Goal: Task Accomplishment & Management: Manage account settings

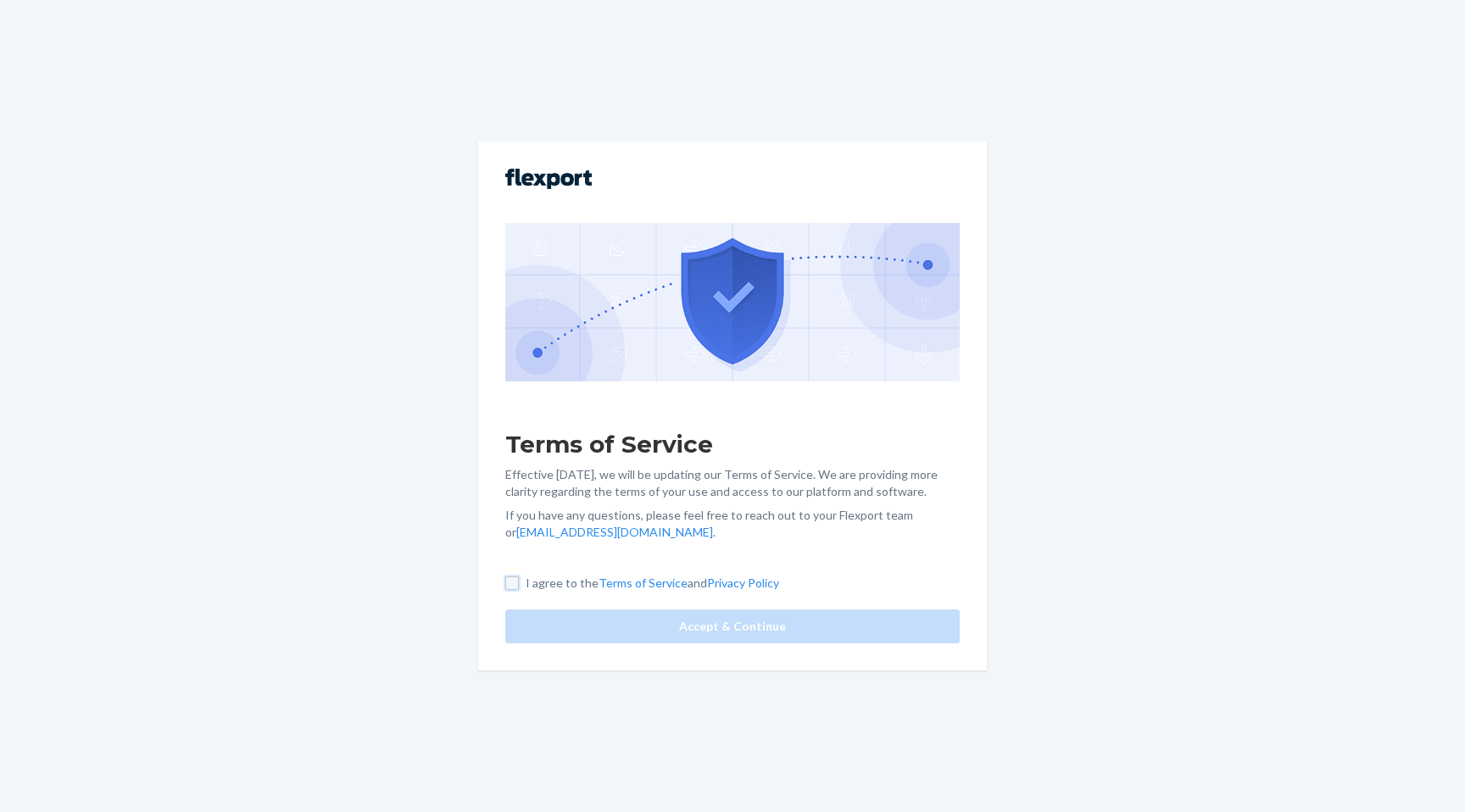
click at [518, 586] on input "I agree to the Terms of Service and Privacy Policy" at bounding box center [512, 583] width 14 height 14
checkbox input "true"
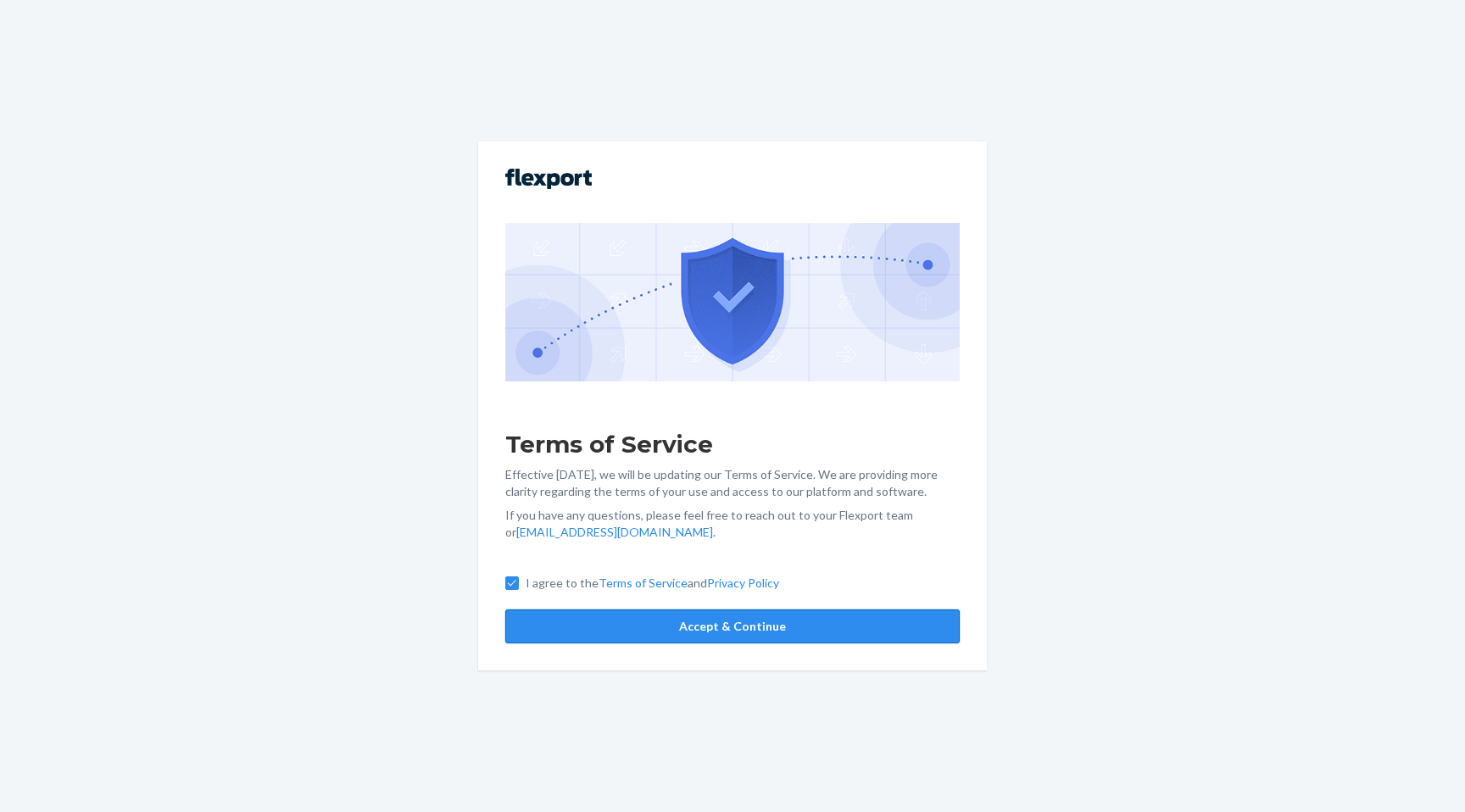
click at [589, 612] on button "Accept & Continue" at bounding box center [732, 626] width 454 height 34
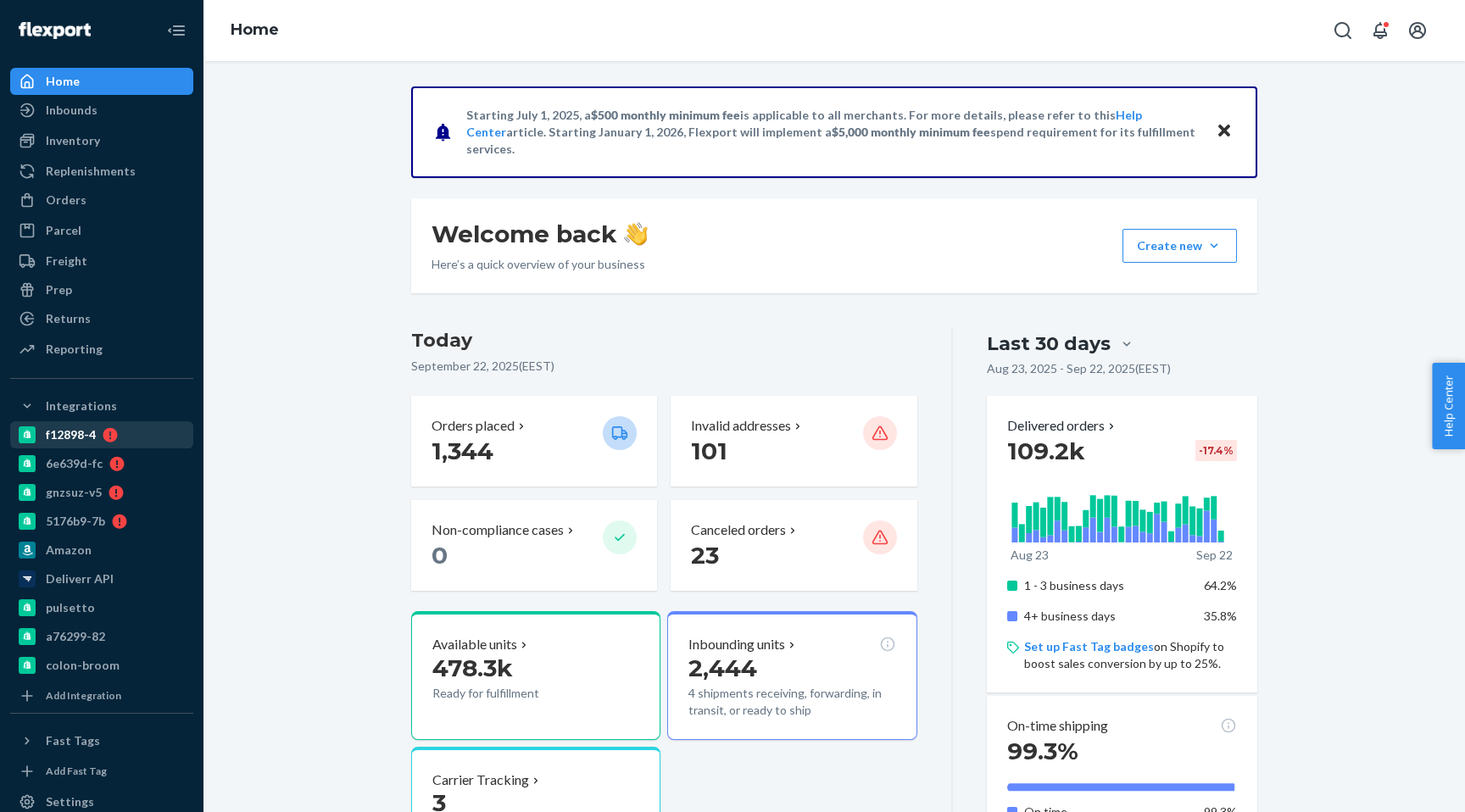
click at [113, 441] on icon at bounding box center [110, 435] width 15 height 15
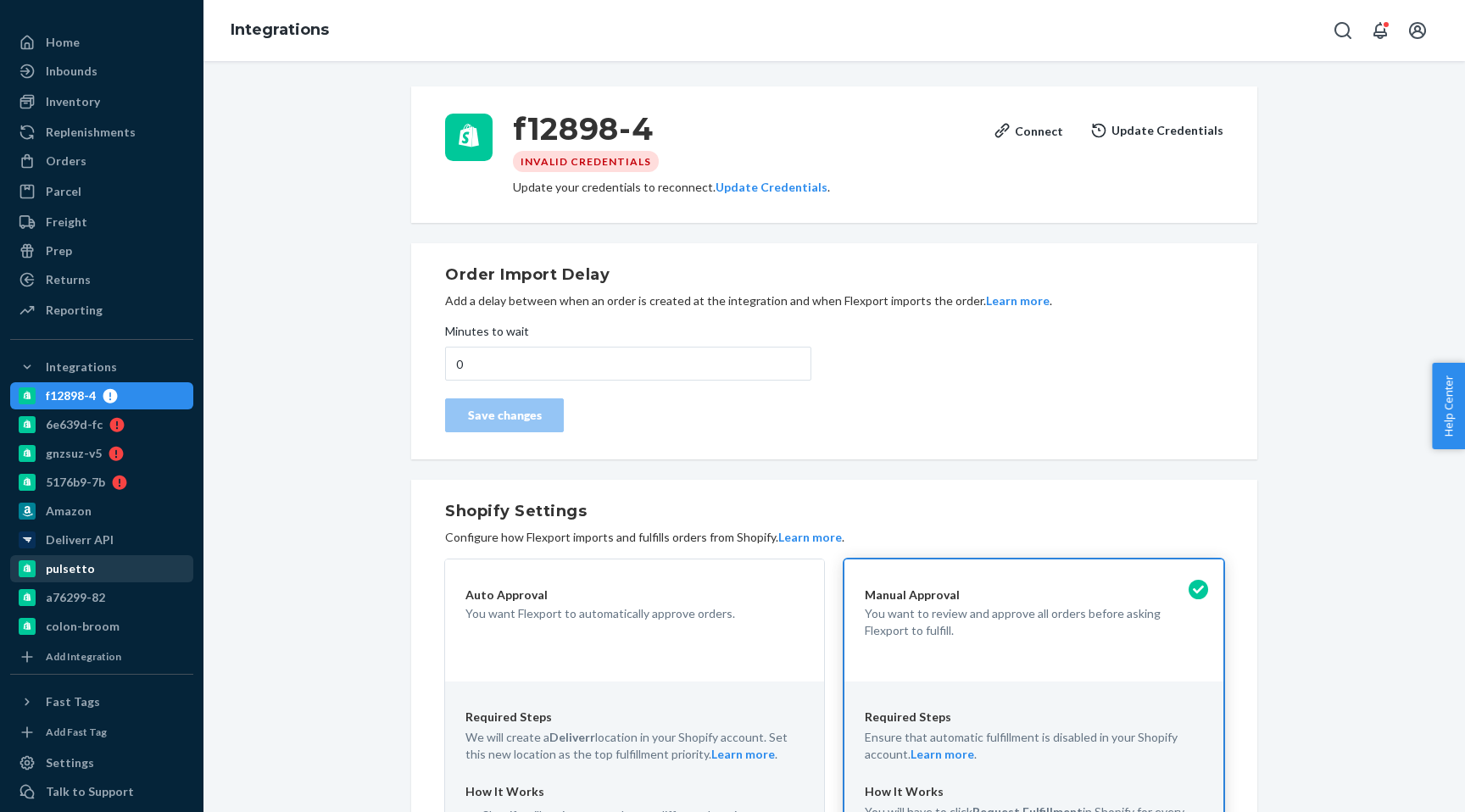
scroll to position [40, 0]
click at [125, 439] on link "gnzsuz-v5" at bounding box center [101, 452] width 183 height 27
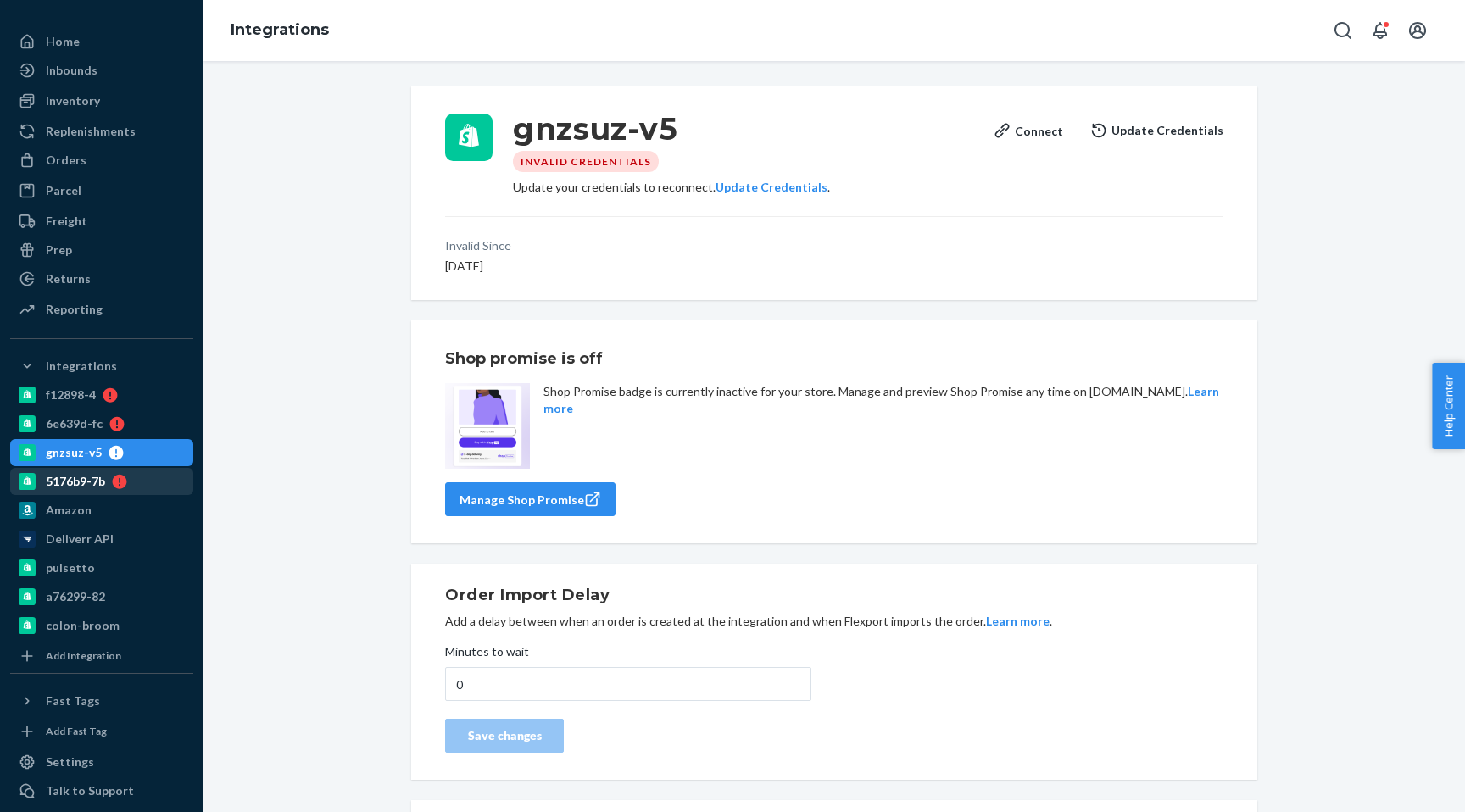
click at [119, 471] on div "5176b9-7b" at bounding box center [101, 481] width 180 height 23
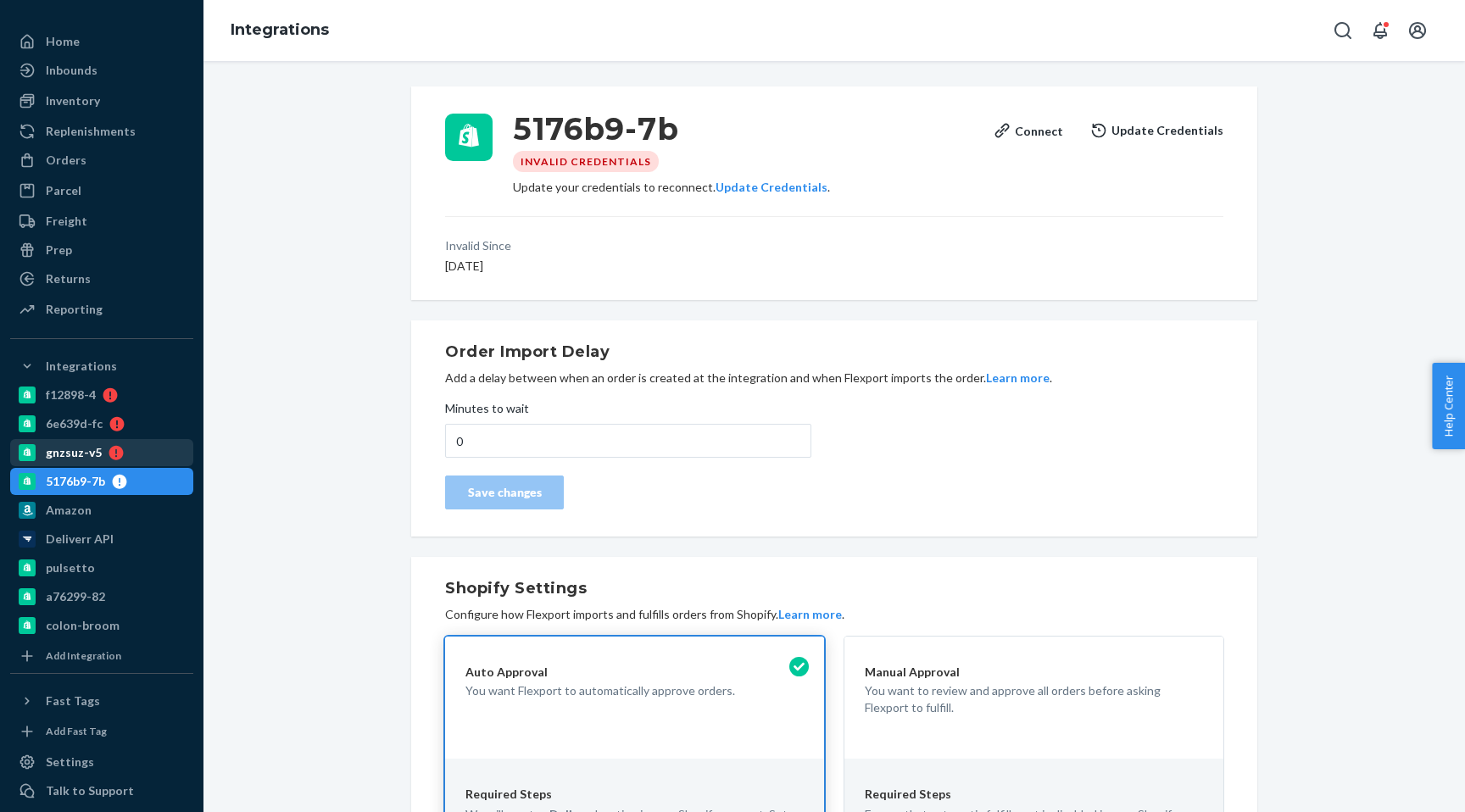
click at [116, 449] on icon at bounding box center [116, 452] width 15 height 15
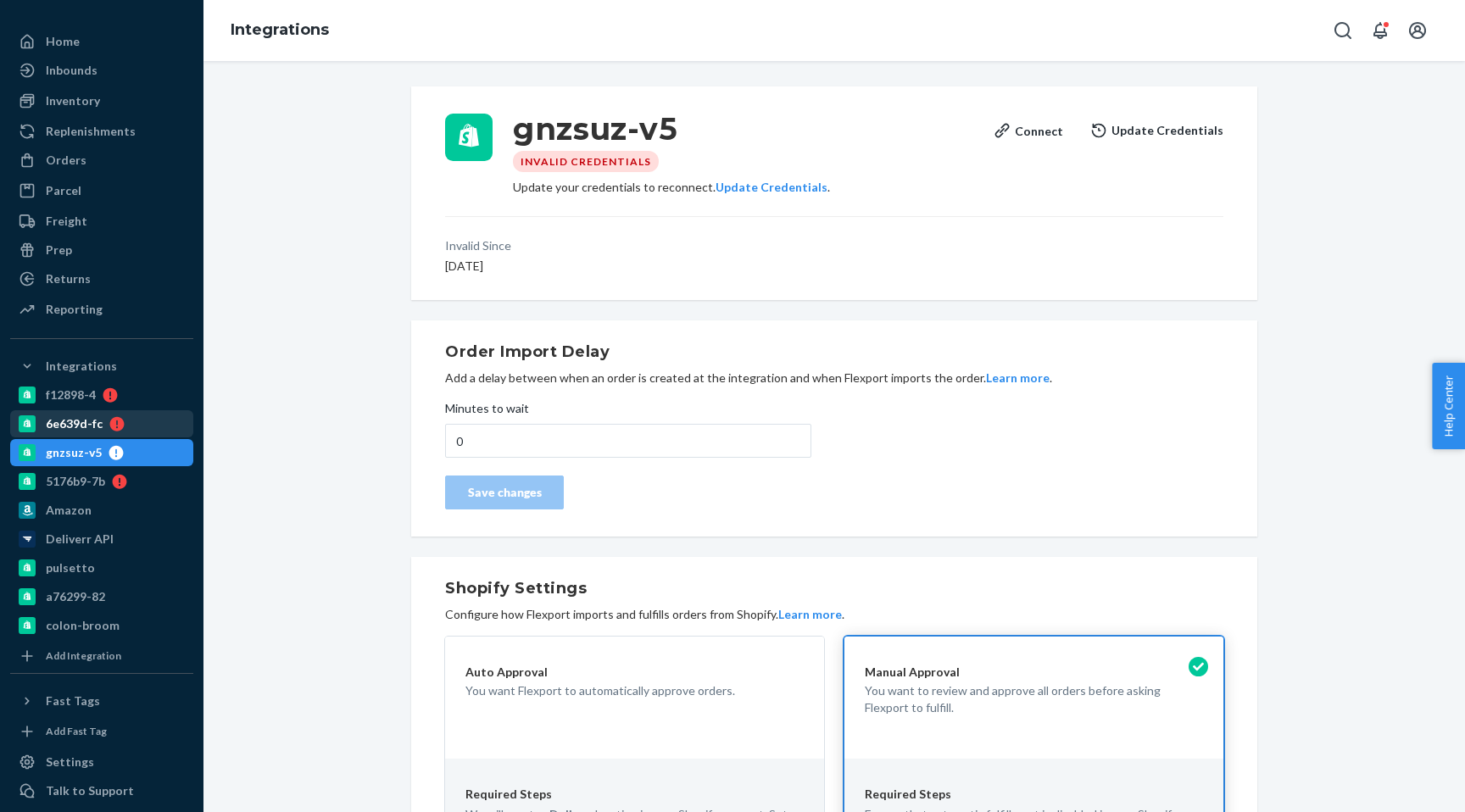
click at [110, 421] on icon at bounding box center [117, 424] width 15 height 15
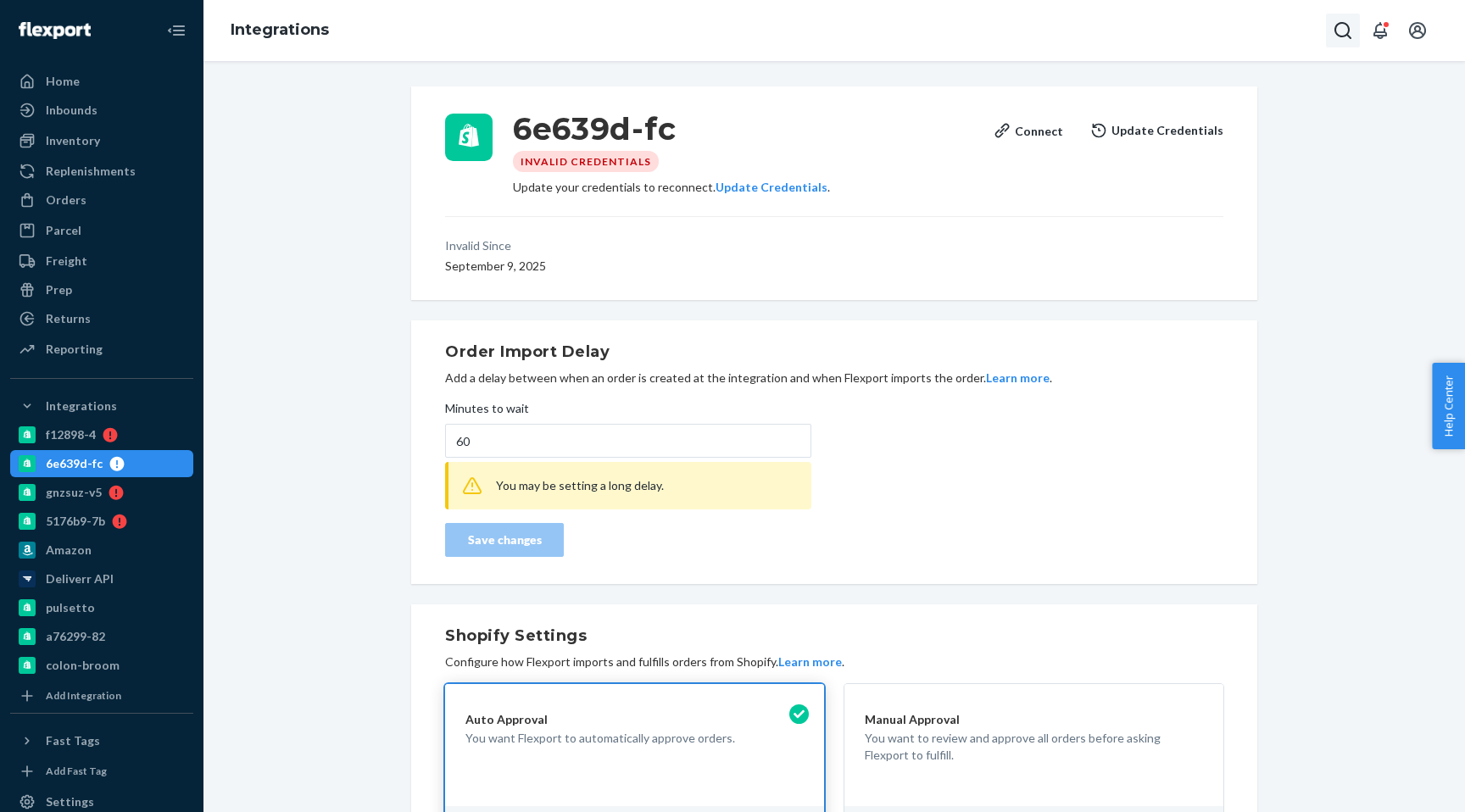
click at [1340, 29] on icon "Open Search Box" at bounding box center [1342, 30] width 20 height 20
type input "api key"
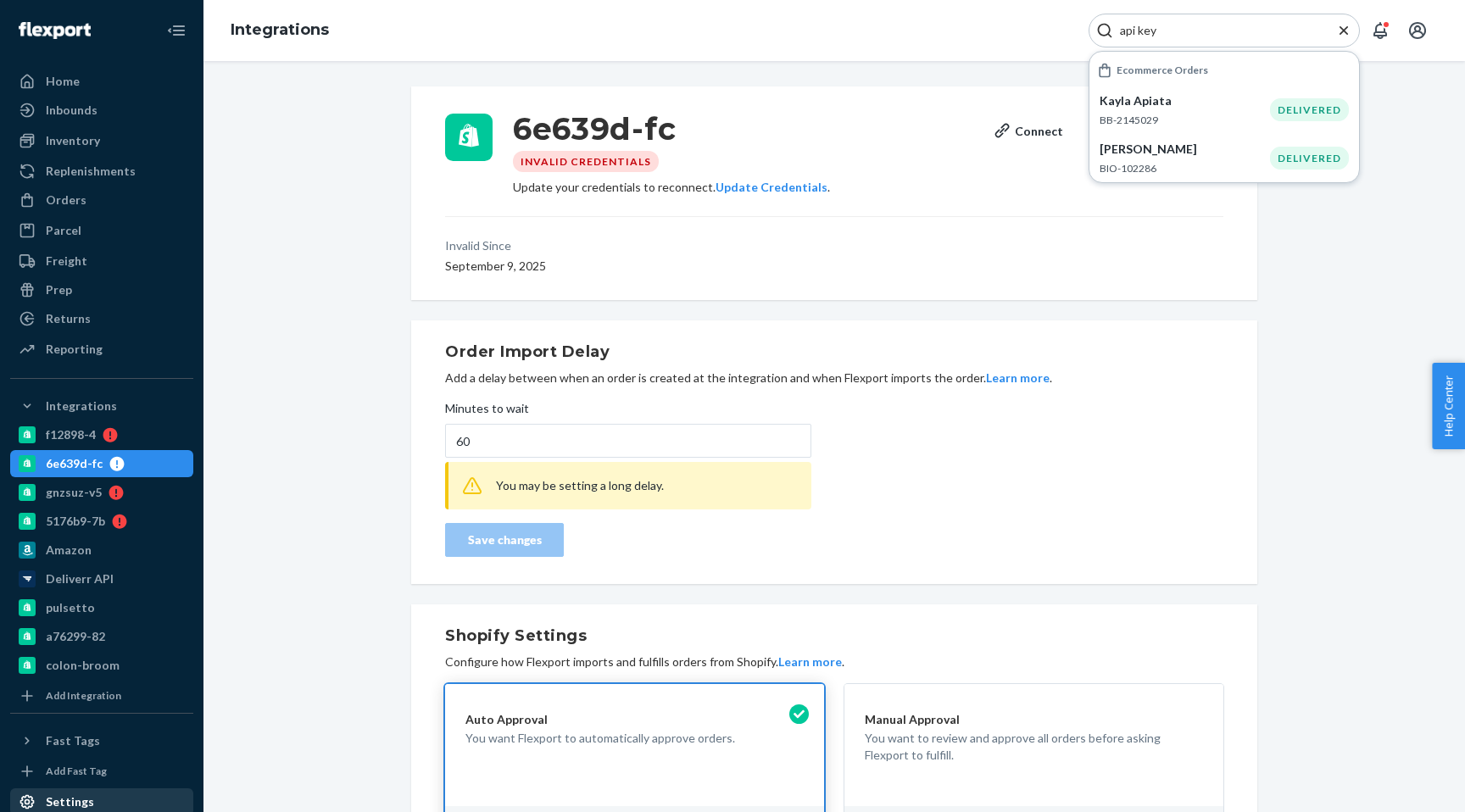
click at [70, 800] on div "Settings" at bounding box center [70, 801] width 49 height 17
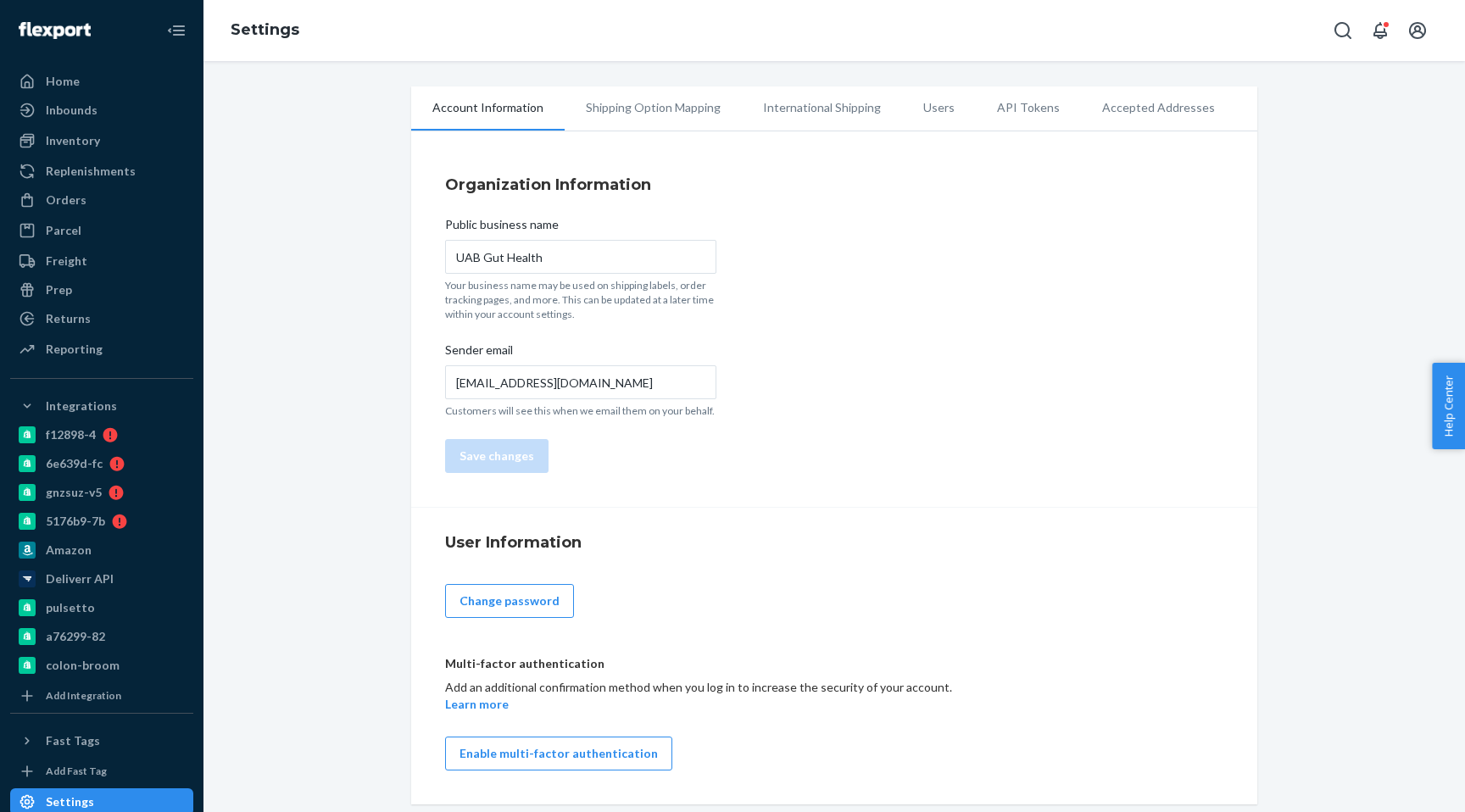
click at [1028, 105] on li "API Tokens" at bounding box center [1028, 108] width 105 height 43
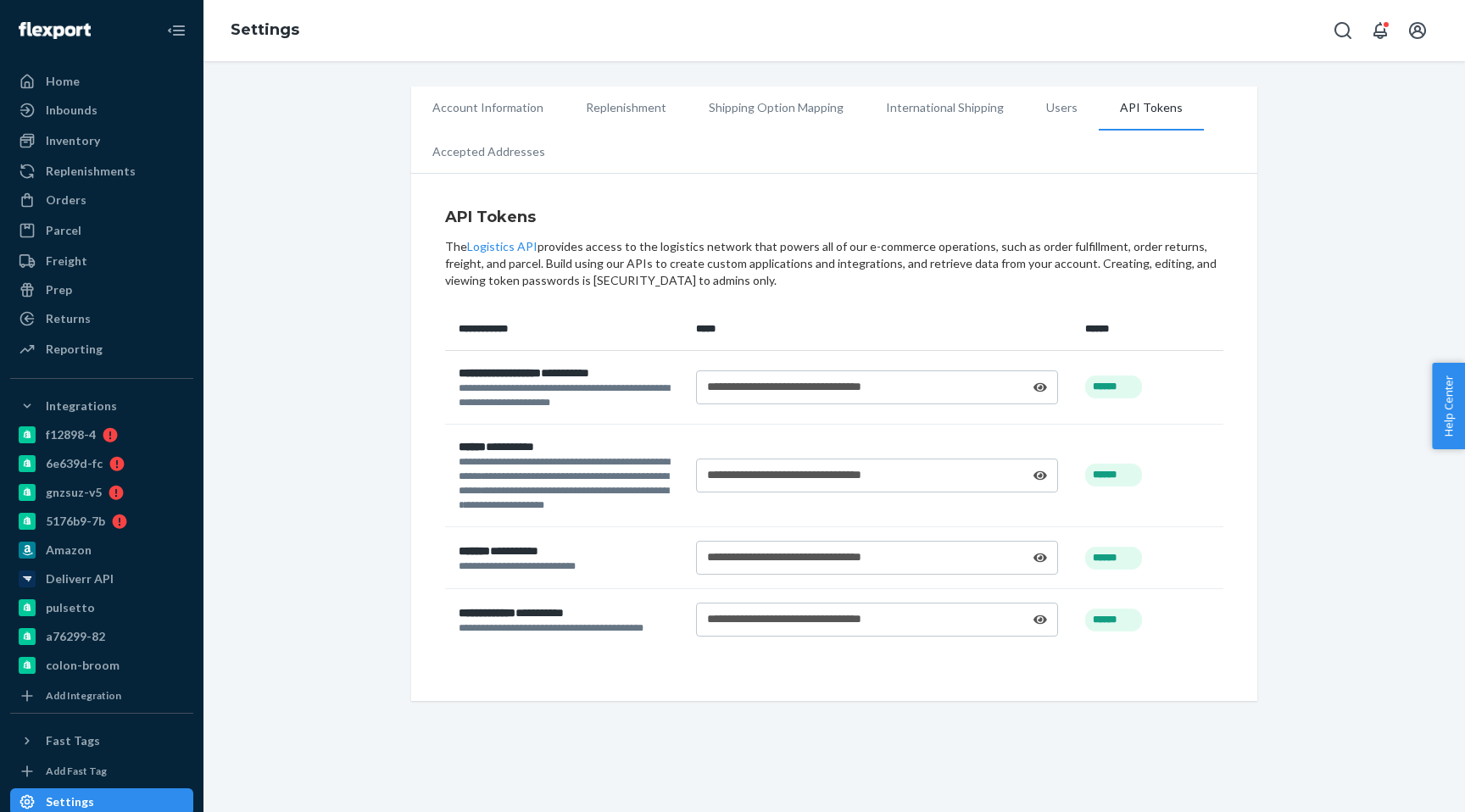
click at [1035, 385] on icon at bounding box center [1040, 387] width 14 height 10
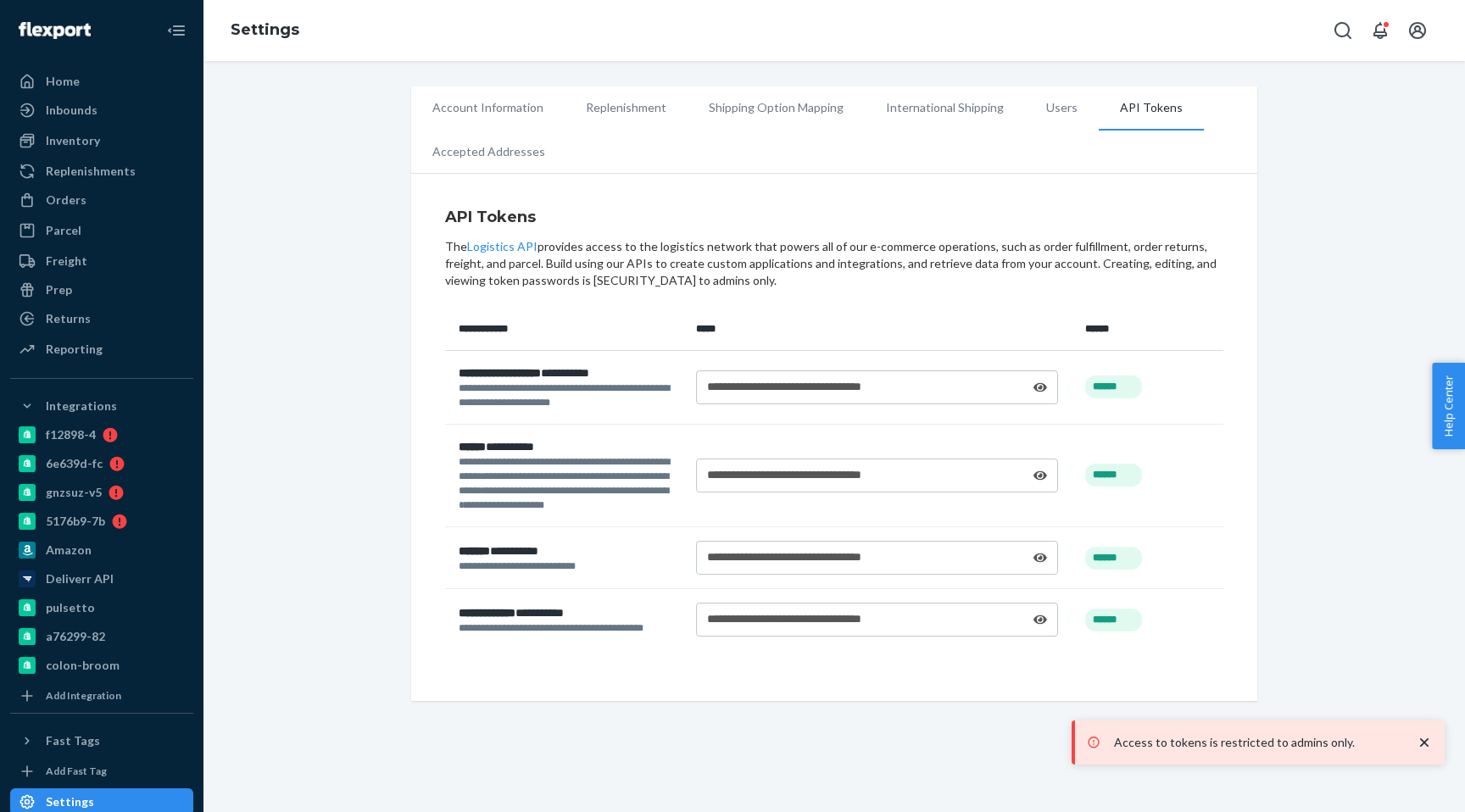
click at [1045, 469] on div "**********" at bounding box center [876, 474] width 339 height 17
click at [1042, 470] on icon at bounding box center [1040, 476] width 14 height 12
click at [1038, 557] on icon at bounding box center [1040, 558] width 14 height 10
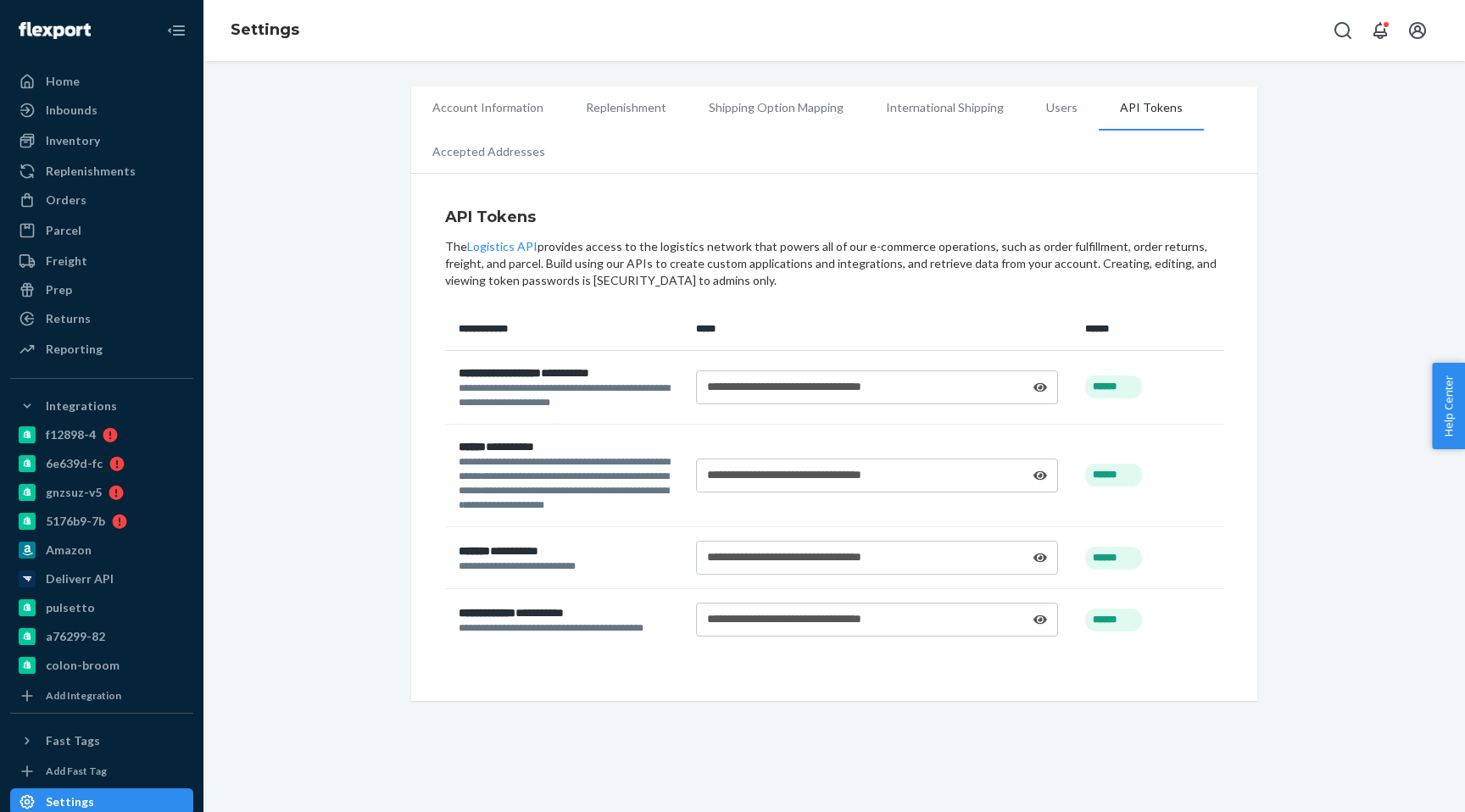
click at [1039, 618] on icon at bounding box center [1040, 620] width 14 height 10
click at [1143, 108] on li "API Tokens" at bounding box center [1151, 108] width 105 height 44
click at [169, 32] on icon "Close Navigation" at bounding box center [169, 30] width 3 height 4
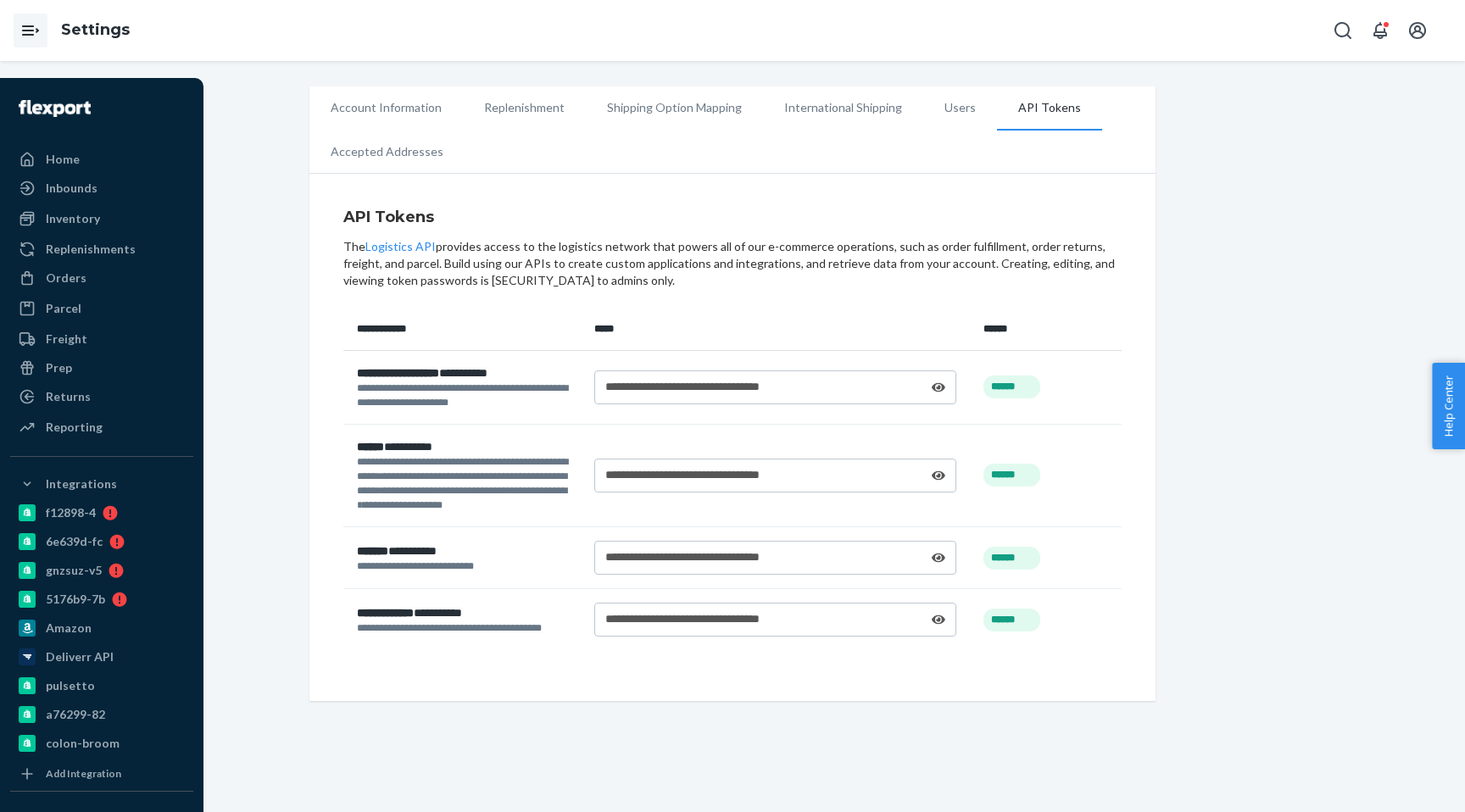
drag, startPoint x: 42, startPoint y: 31, endPoint x: 26, endPoint y: 33, distance: 16.1
click at [26, 33] on icon "Open Navigation" at bounding box center [30, 30] width 20 height 20
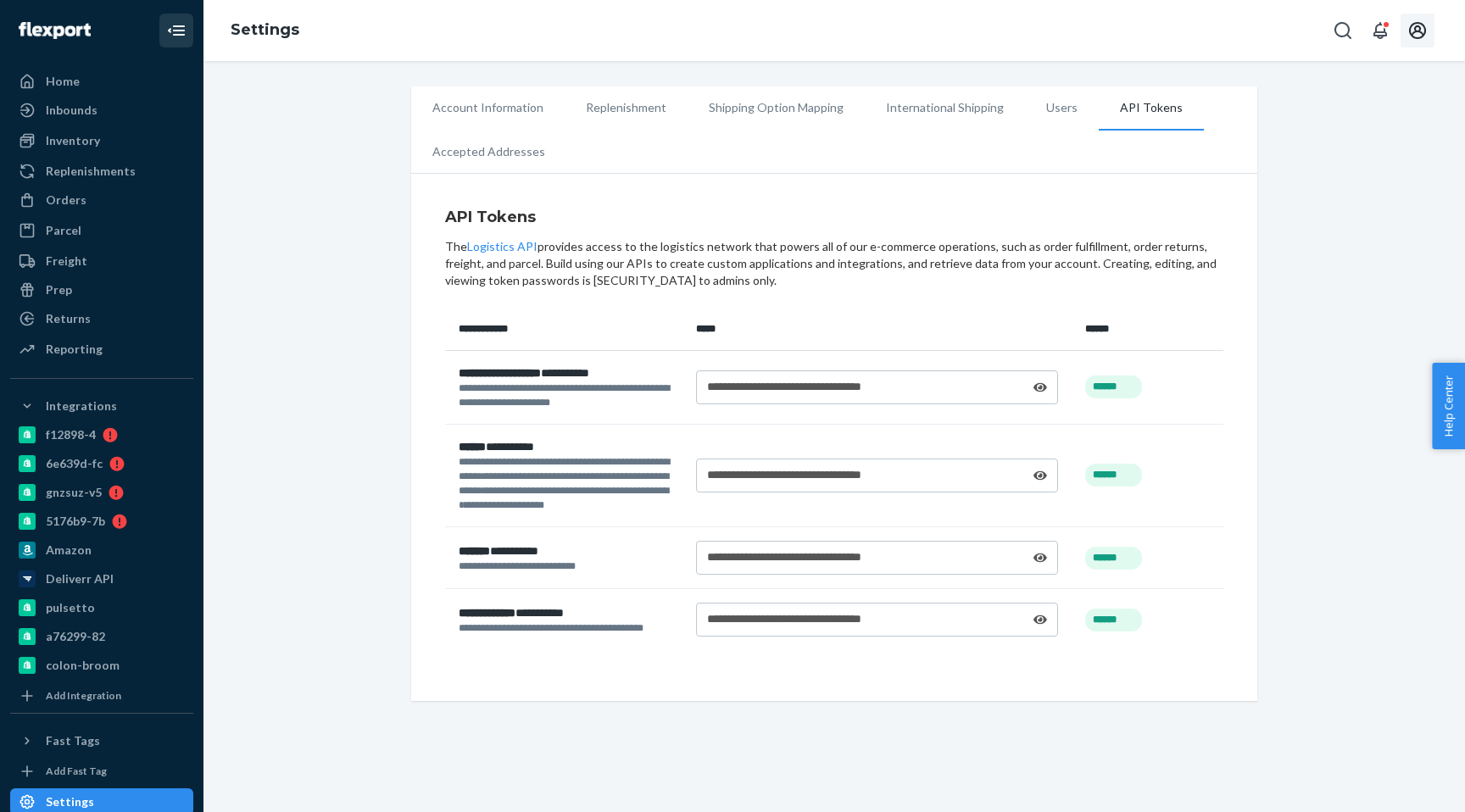
click at [1410, 39] on icon "Open account menu" at bounding box center [1416, 30] width 20 height 20
click at [1051, 114] on li "Users" at bounding box center [1061, 108] width 74 height 43
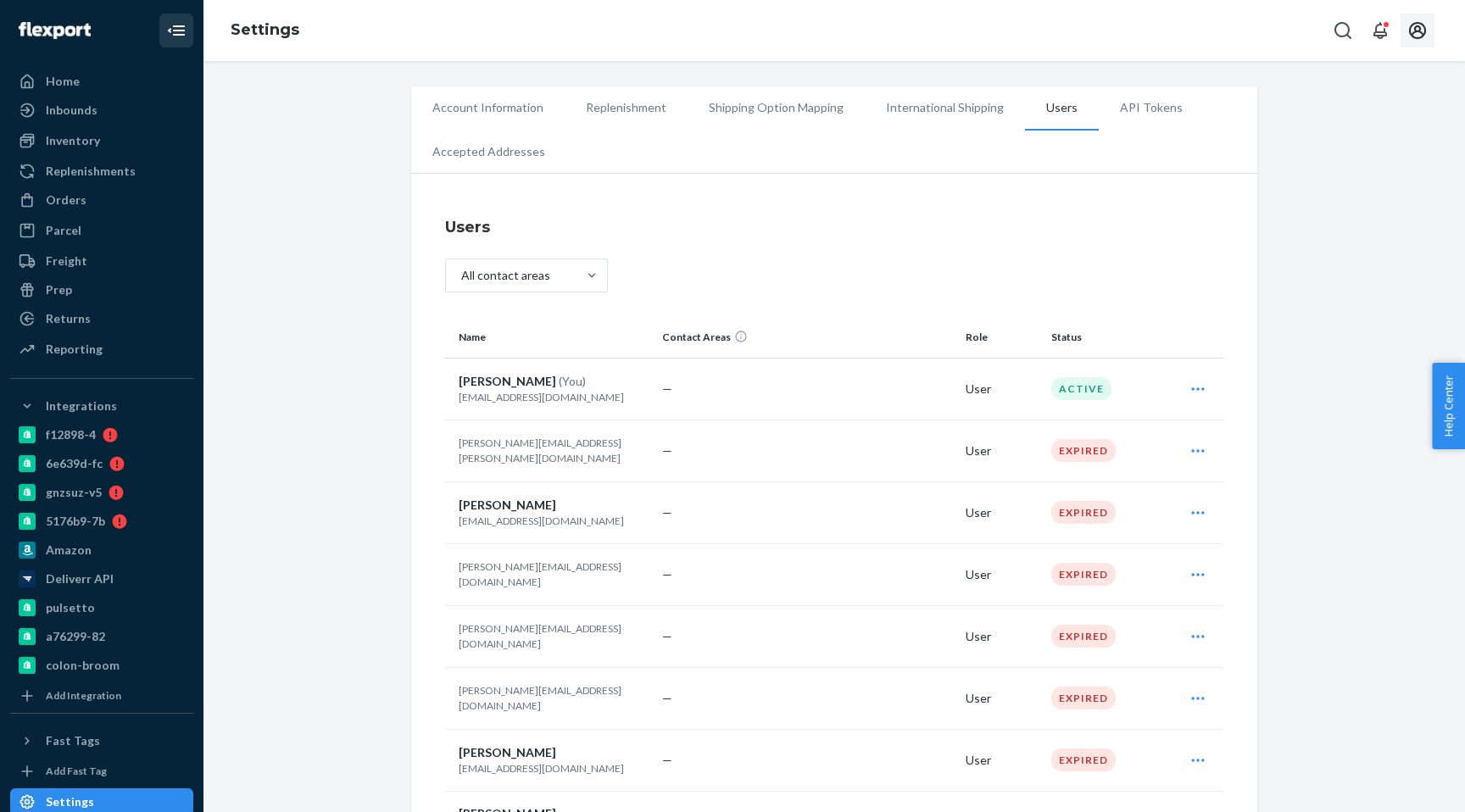
click at [1123, 113] on li "API Tokens" at bounding box center [1151, 108] width 105 height 43
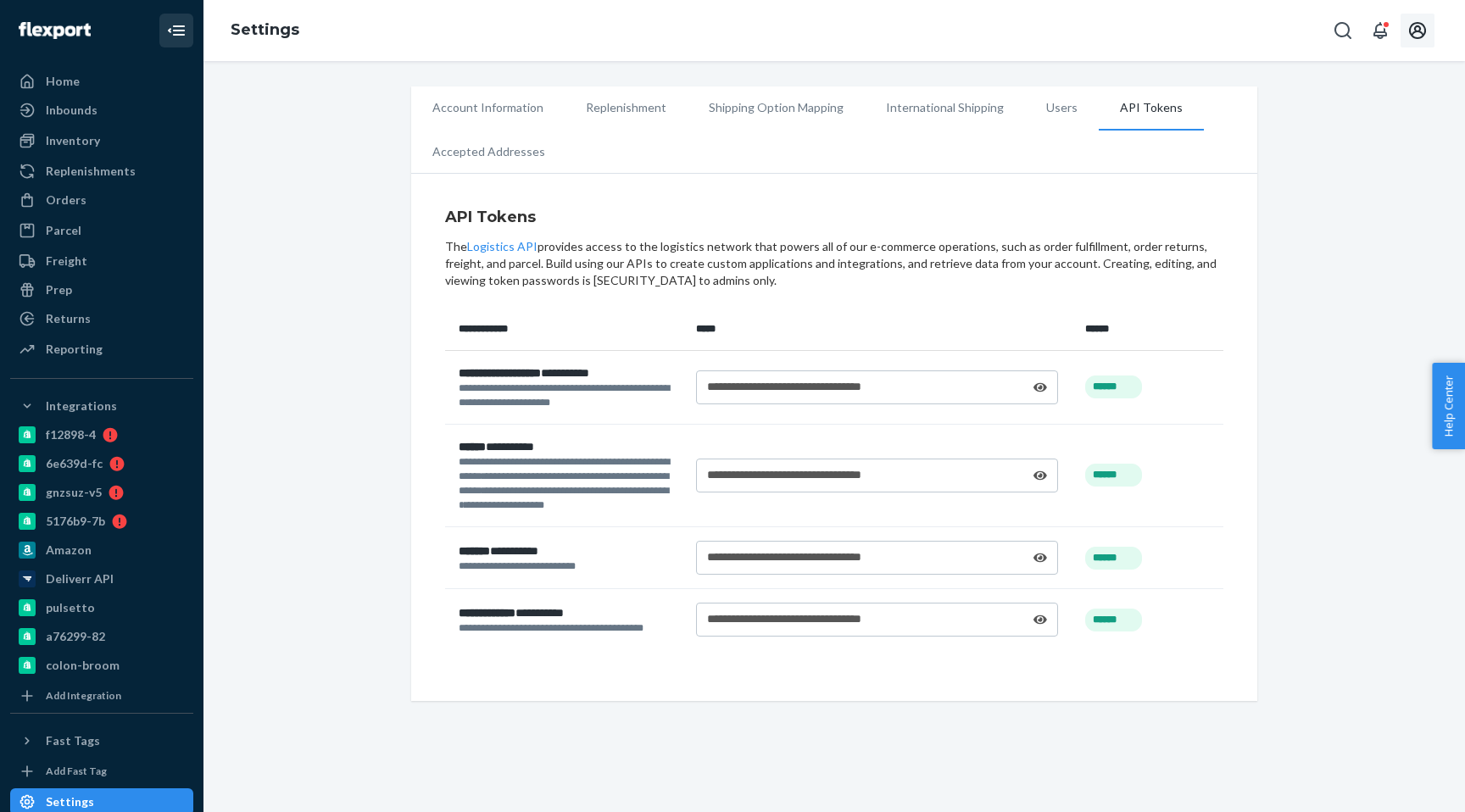
click at [1039, 115] on li "Users" at bounding box center [1061, 108] width 74 height 43
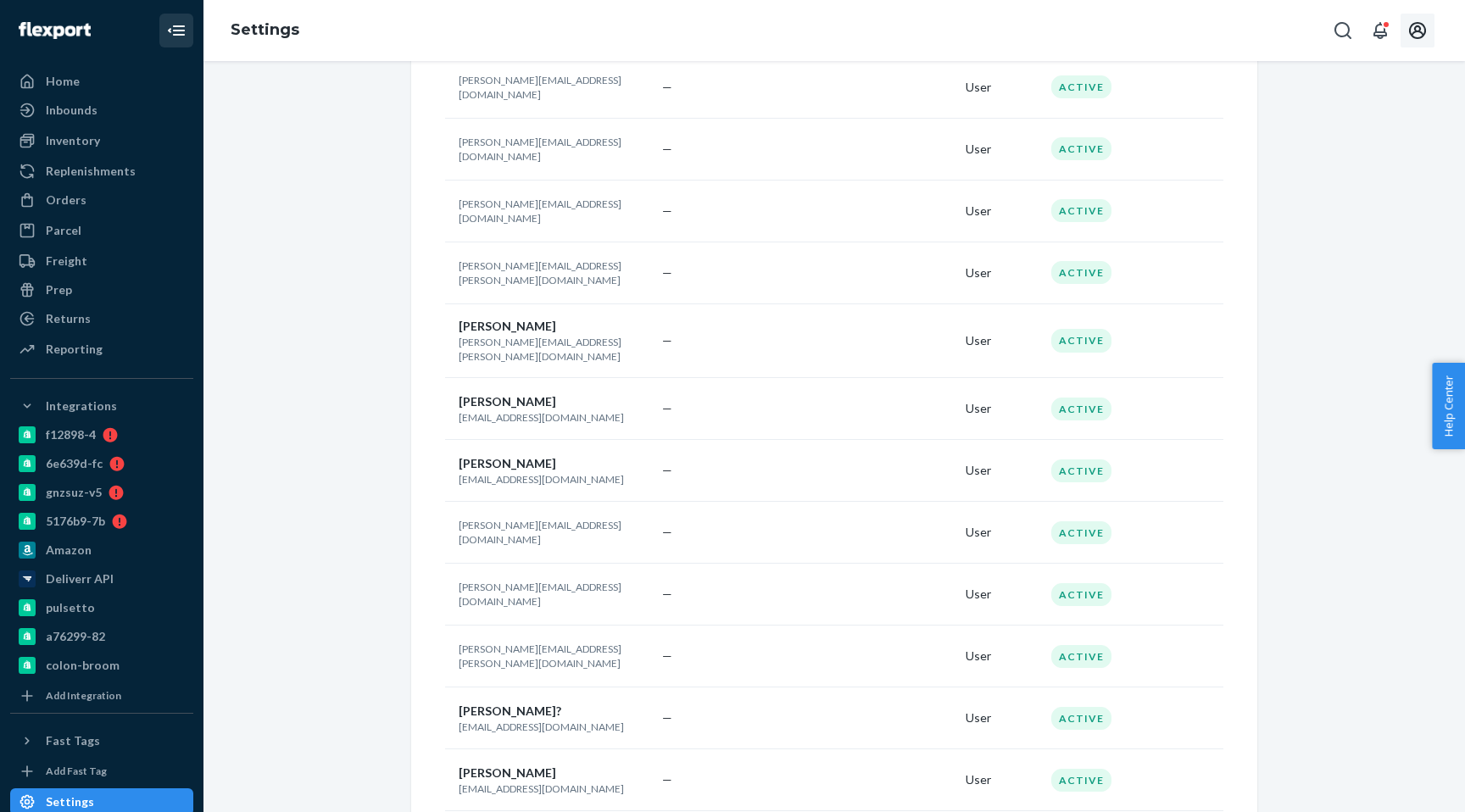
scroll to position [6282, 0]
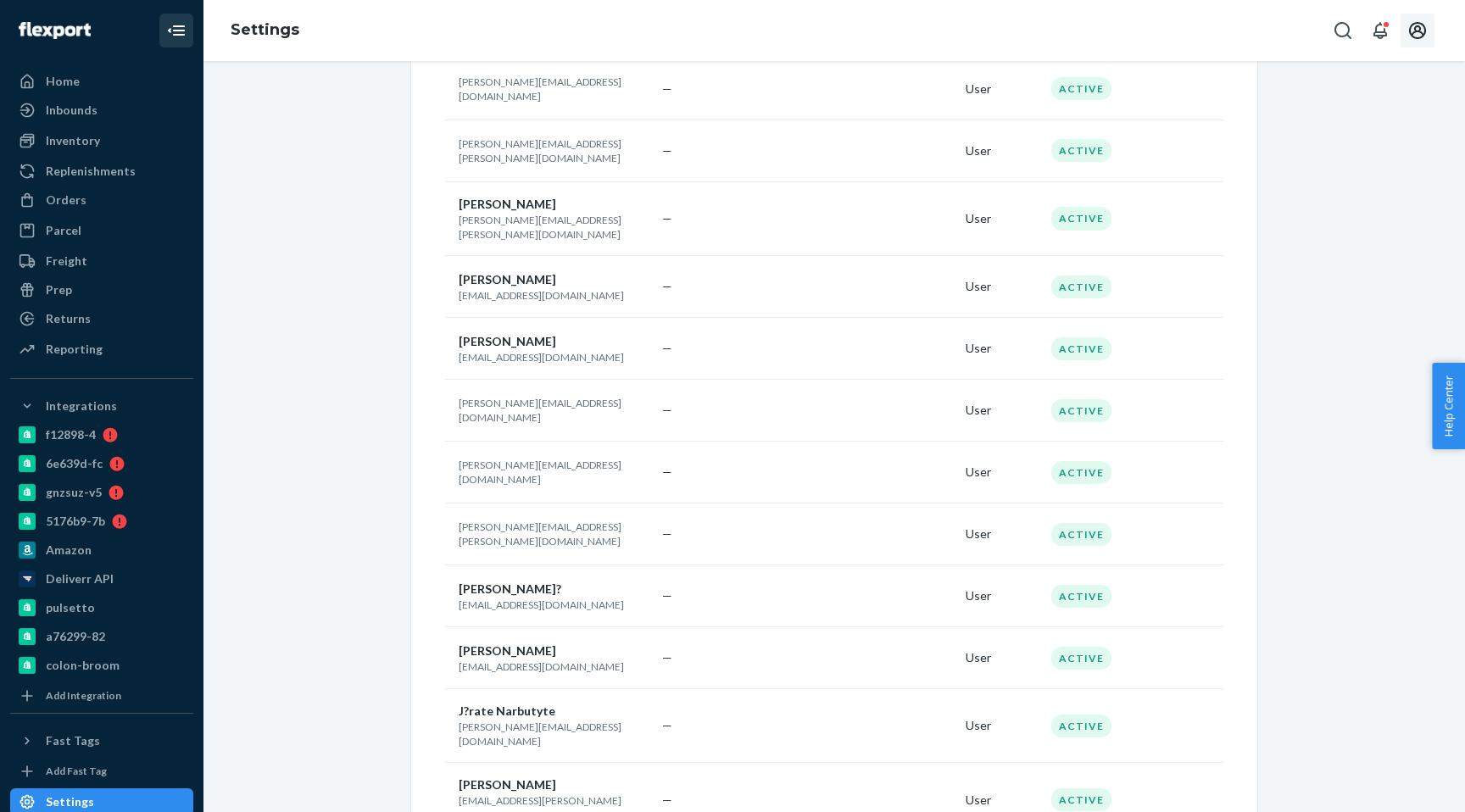
click at [922, 688] on td "—" at bounding box center [807, 725] width 304 height 74
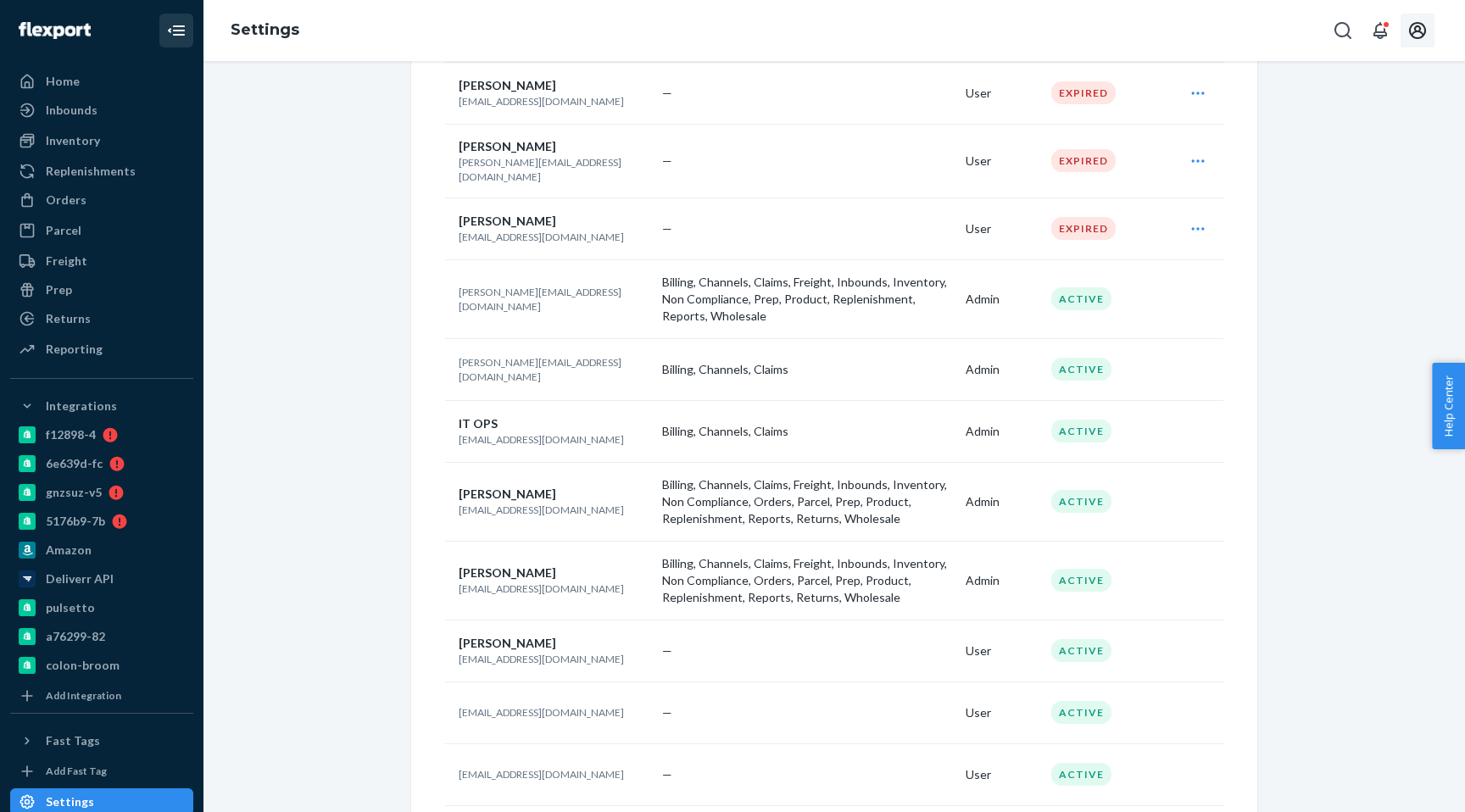
scroll to position [0, 0]
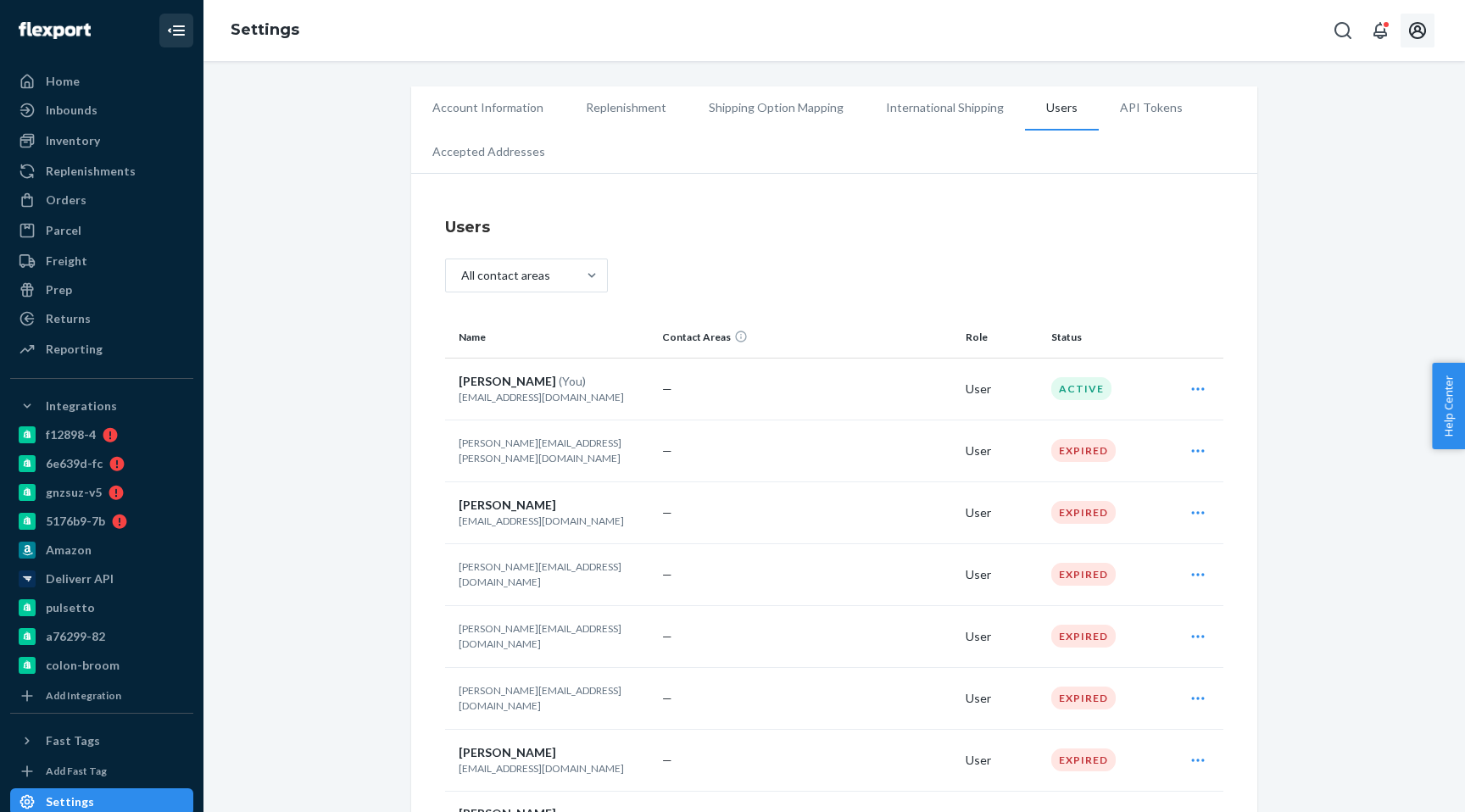
click at [1126, 118] on li "API Tokens" at bounding box center [1151, 108] width 105 height 43
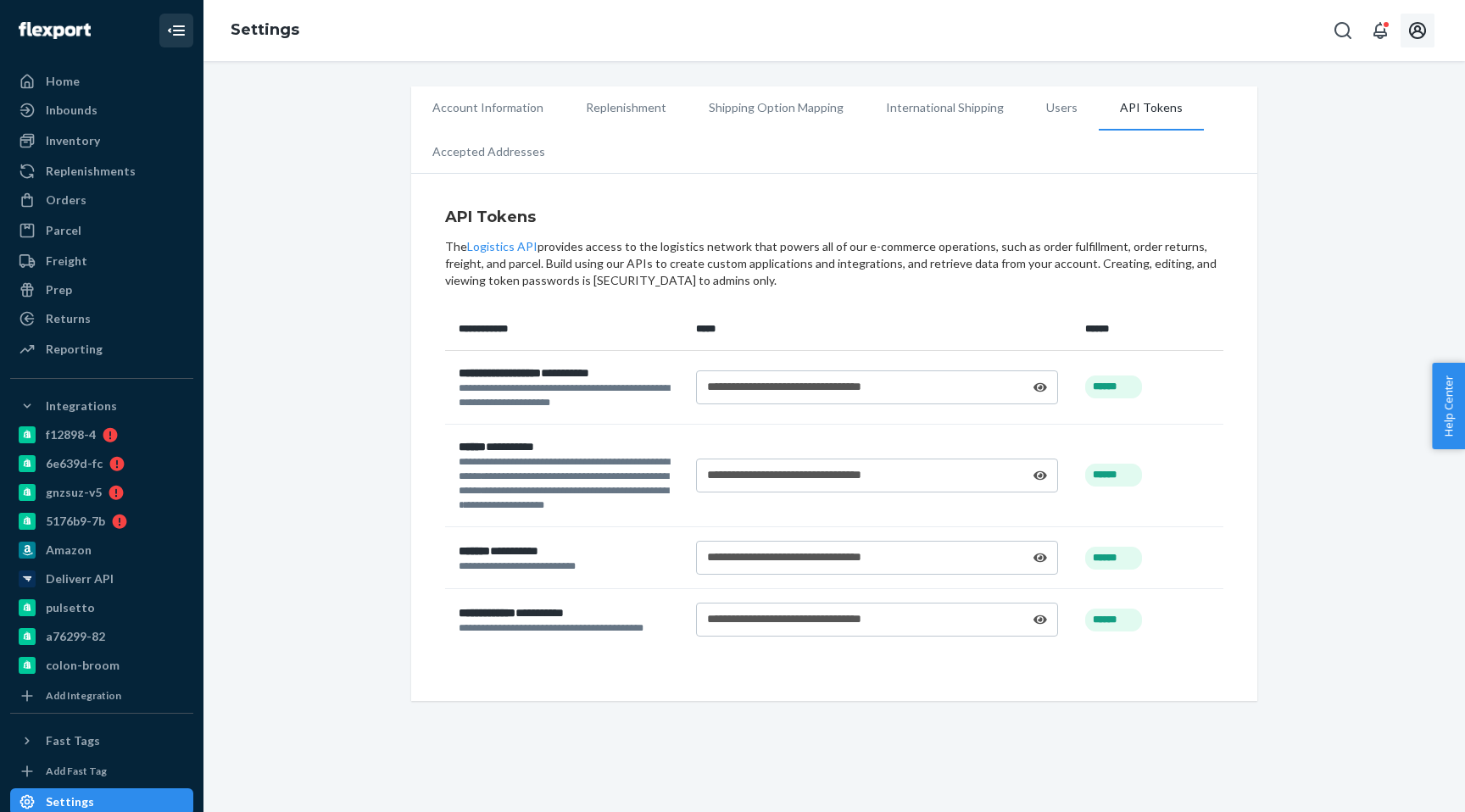
click at [703, 144] on ul "Account Information Replenishment Shipping Option Mapping International Shippin…" at bounding box center [835, 130] width 846 height 88
click at [492, 378] on span "**********" at bounding box center [499, 372] width 83 height 12
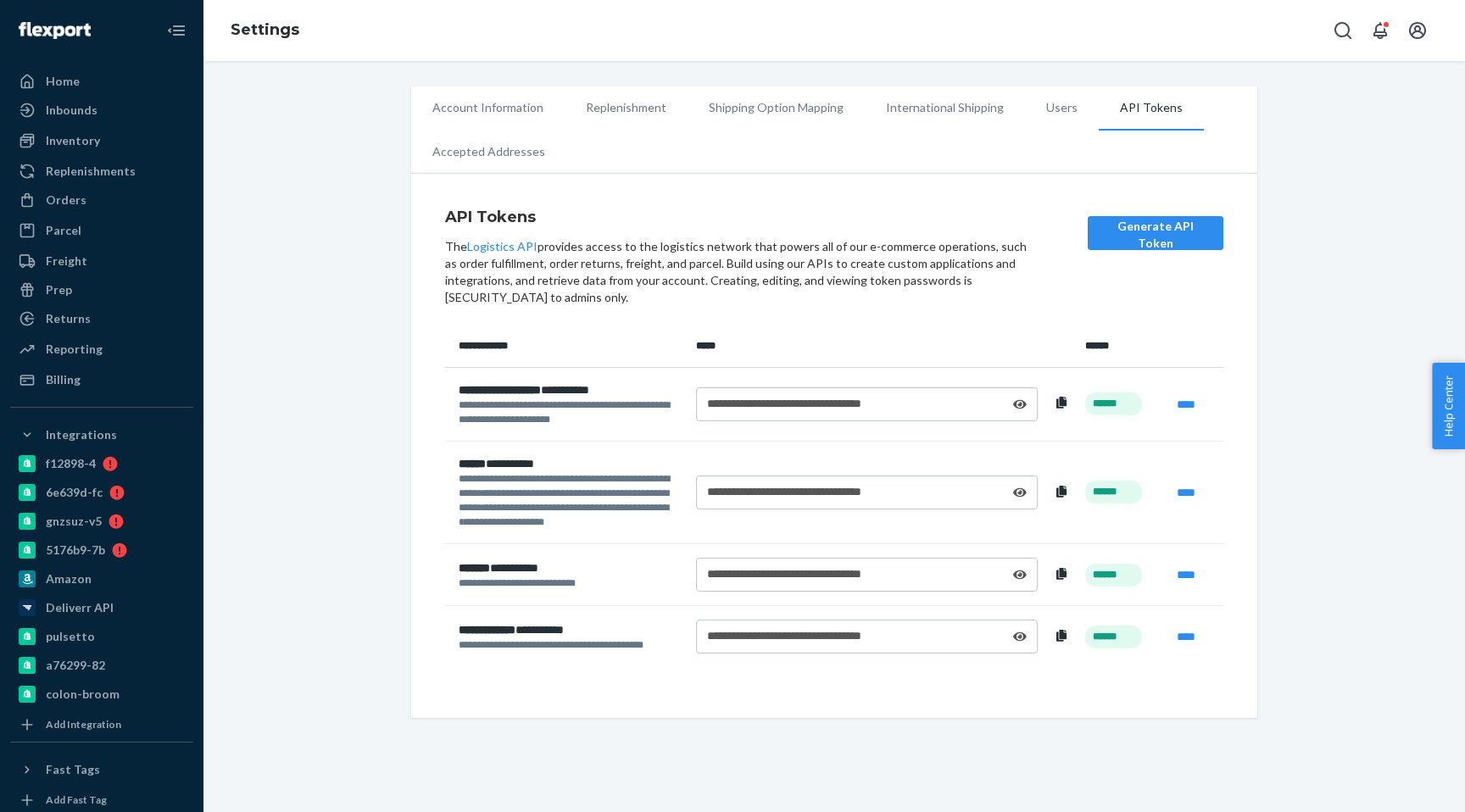
click at [1061, 406] on icon at bounding box center [1061, 403] width 10 height 12
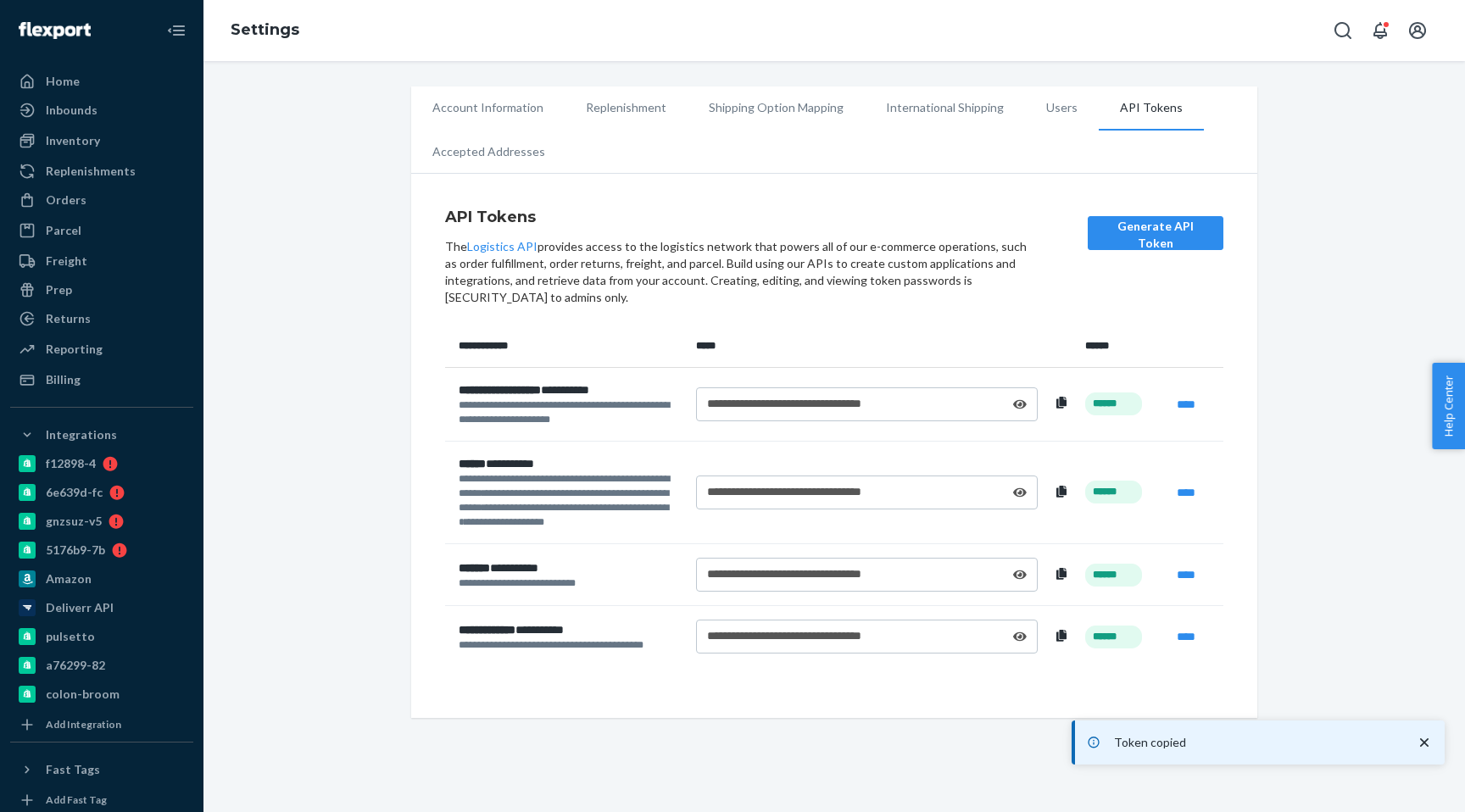
click at [1012, 403] on div "**********" at bounding box center [867, 403] width 319 height 17
click at [1015, 403] on icon at bounding box center [1019, 404] width 14 height 10
click at [1024, 493] on icon at bounding box center [1019, 493] width 14 height 10
click at [1018, 578] on icon at bounding box center [1019, 575] width 14 height 10
click at [1018, 627] on div "**********" at bounding box center [867, 635] width 319 height 17
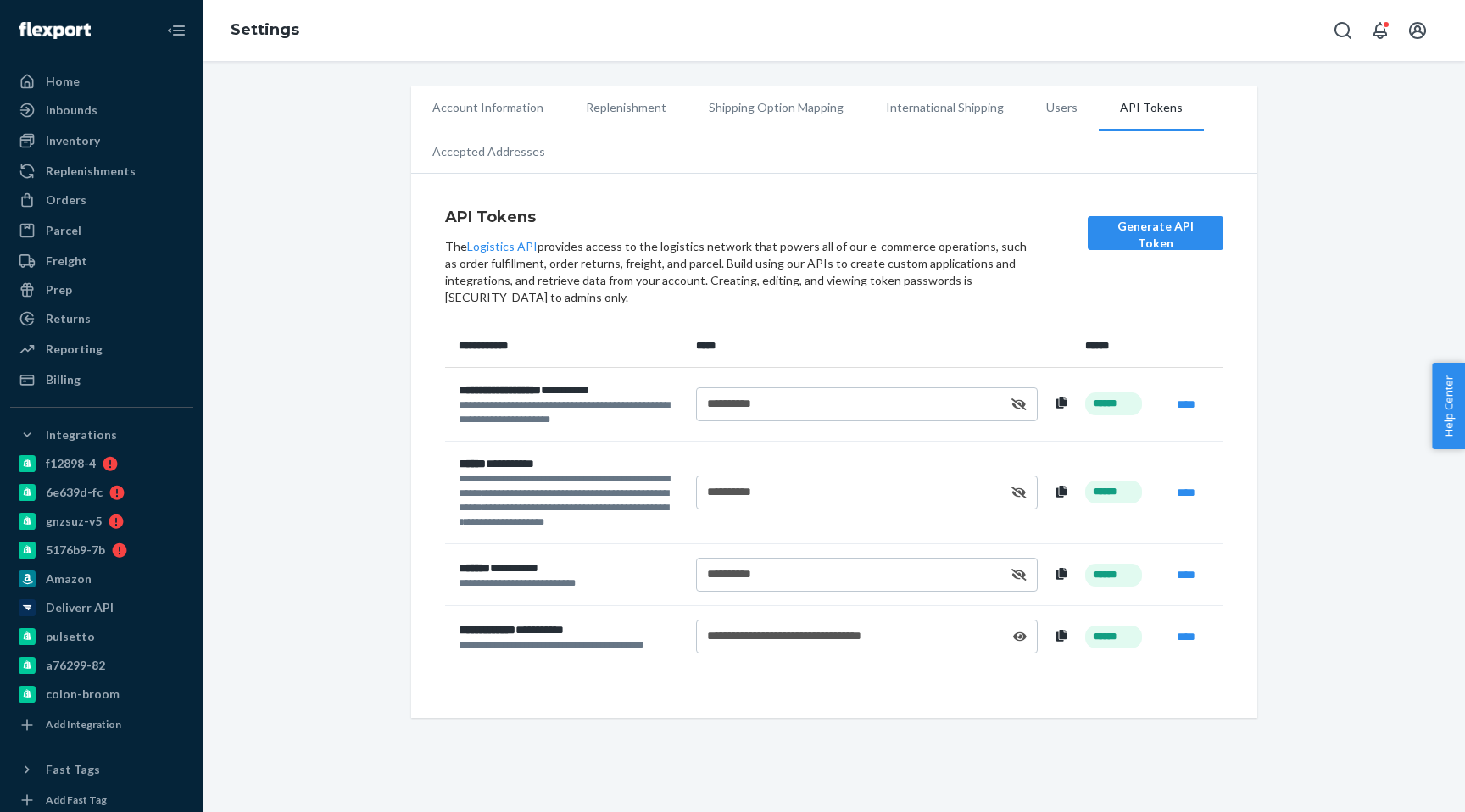
click at [1016, 632] on icon at bounding box center [1019, 636] width 14 height 12
click at [1062, 638] on icon at bounding box center [1061, 635] width 10 height 12
click at [723, 632] on div "**********" at bounding box center [867, 635] width 319 height 17
